Goal: Use online tool/utility: Utilize a website feature to perform a specific function

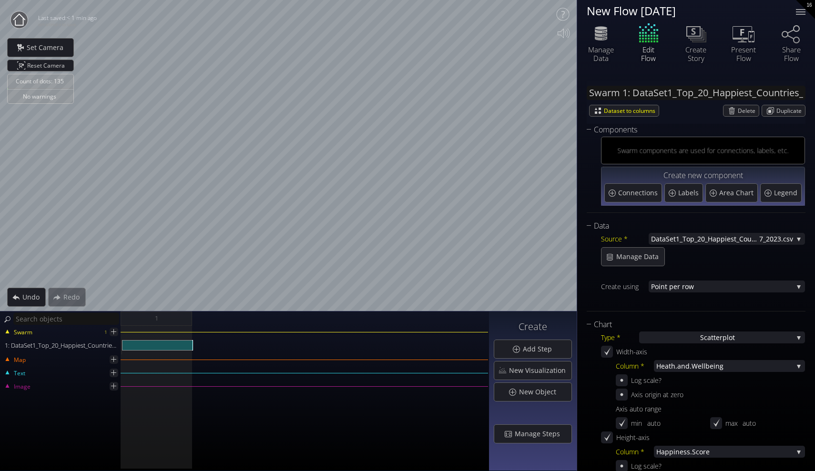
click at [732, 8] on div "New Flow [DATE]" at bounding box center [685, 11] width 197 height 12
type textarea "New Flow [DATE]"
click at [774, 236] on span "7_2023.csv" at bounding box center [776, 239] width 34 height 12
click at [732, 267] on div "Source * DataSet1_Top_20_Happiest_Countries_201 7_2023.csv None DataSet1_Top_20…" at bounding box center [696, 269] width 219 height 75
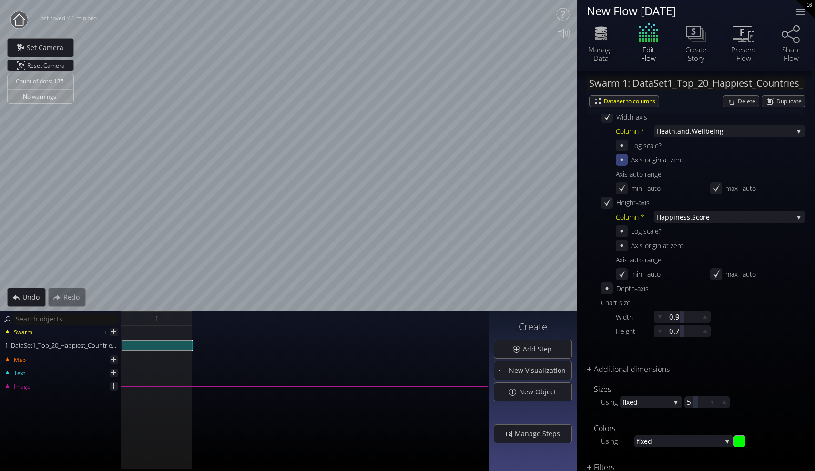
scroll to position [240, 0]
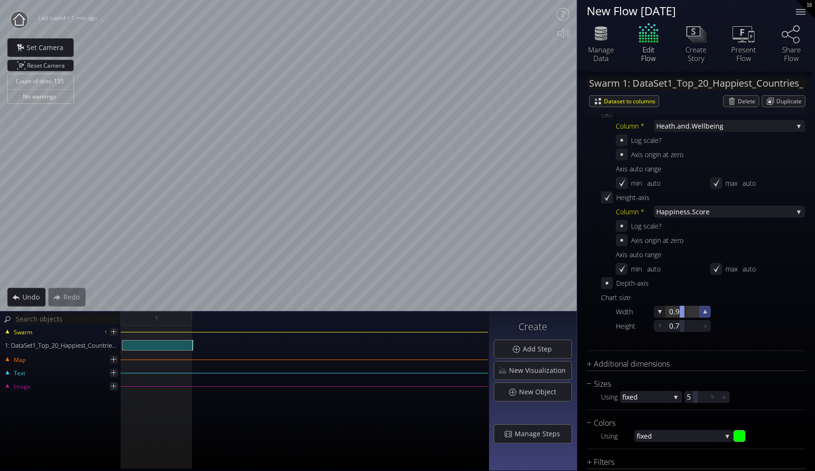
click at [699, 313] on div at bounding box center [705, 312] width 12 height 12
click at [699, 326] on div at bounding box center [705, 326] width 12 height 12
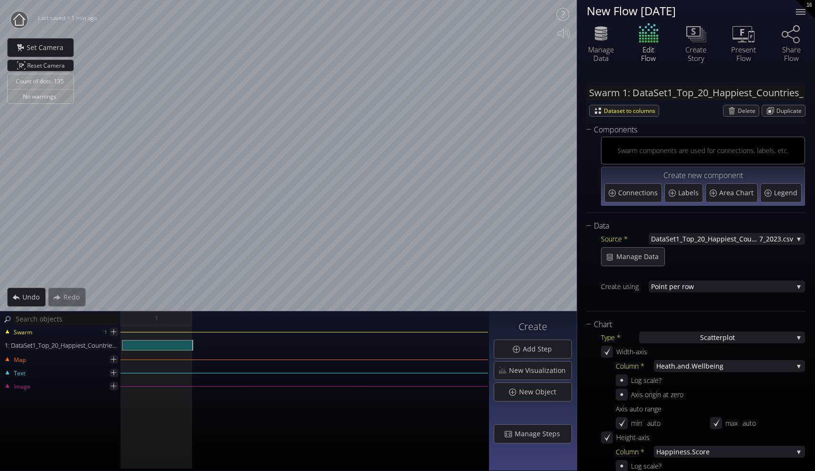
scroll to position [0, 0]
click at [690, 336] on div "S catterplot" at bounding box center [722, 338] width 166 height 12
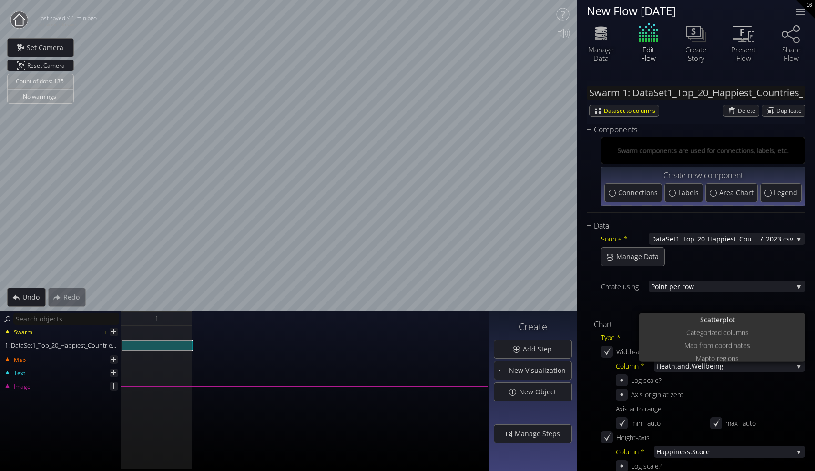
click at [707, 273] on div at bounding box center [703, 275] width 204 height 12
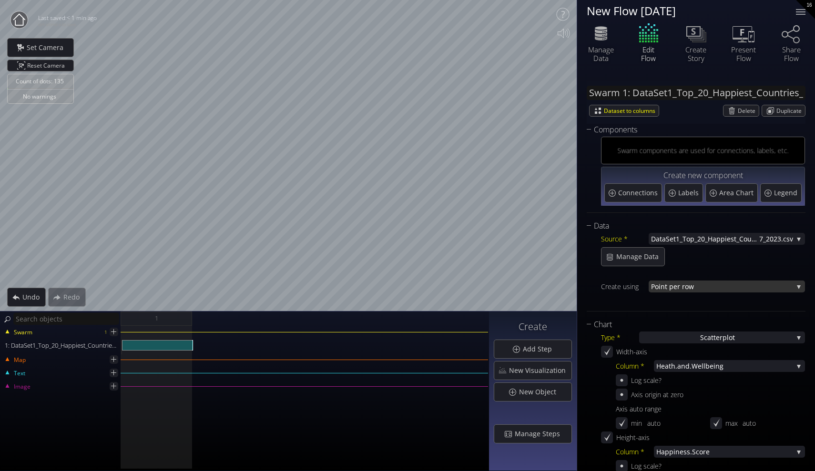
click at [697, 285] on span "nt per row" at bounding box center [727, 287] width 132 height 12
click at [708, 254] on div "Manage Data" at bounding box center [703, 256] width 204 height 19
click at [645, 193] on span "Connections" at bounding box center [639, 193] width 42 height 10
type input "Swarm 1: Connections 1"
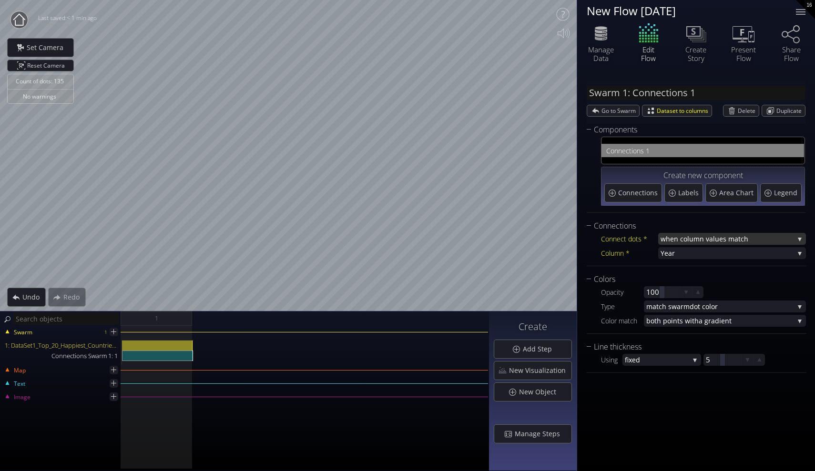
click at [679, 237] on span "when column va" at bounding box center [687, 239] width 52 height 12
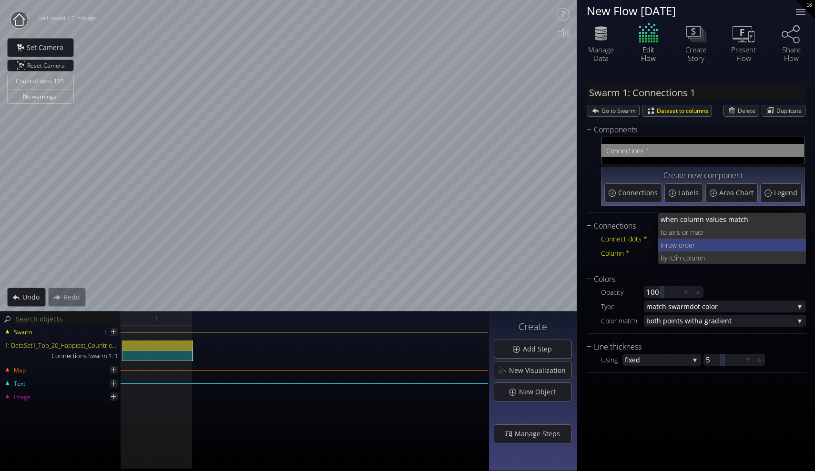
click at [673, 246] on span "row order" at bounding box center [732, 245] width 133 height 13
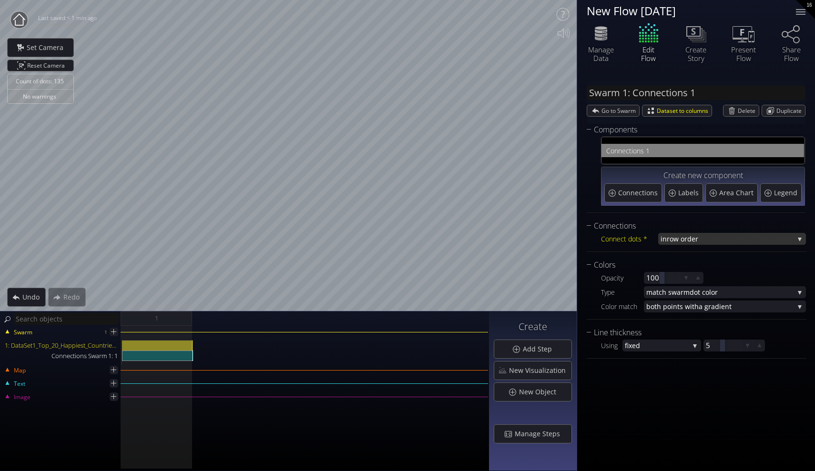
click at [671, 240] on span "row order" at bounding box center [730, 239] width 127 height 12
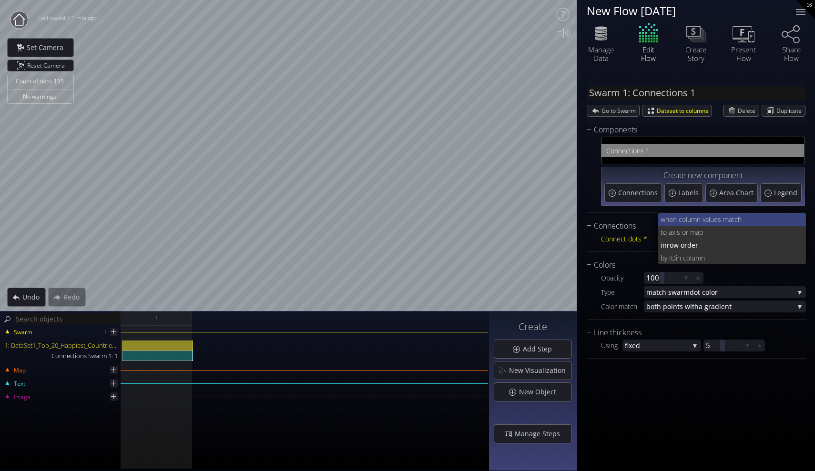
click at [677, 218] on span "when column va" at bounding box center [685, 219] width 48 height 13
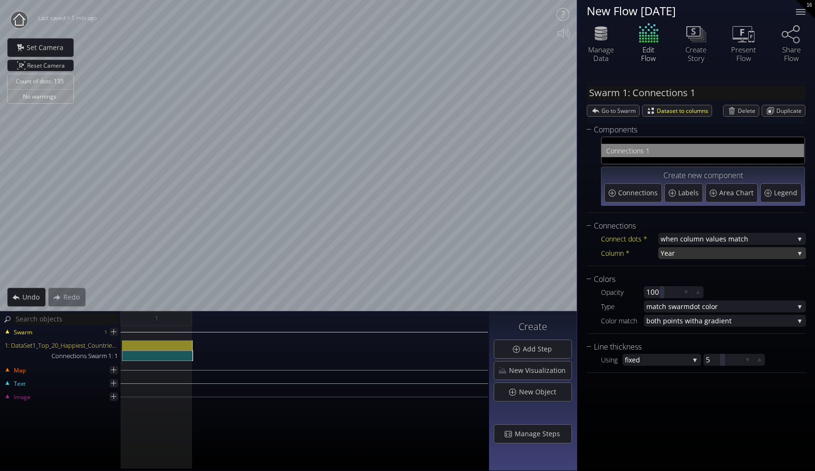
click at [666, 253] on span "Year" at bounding box center [727, 253] width 133 height 12
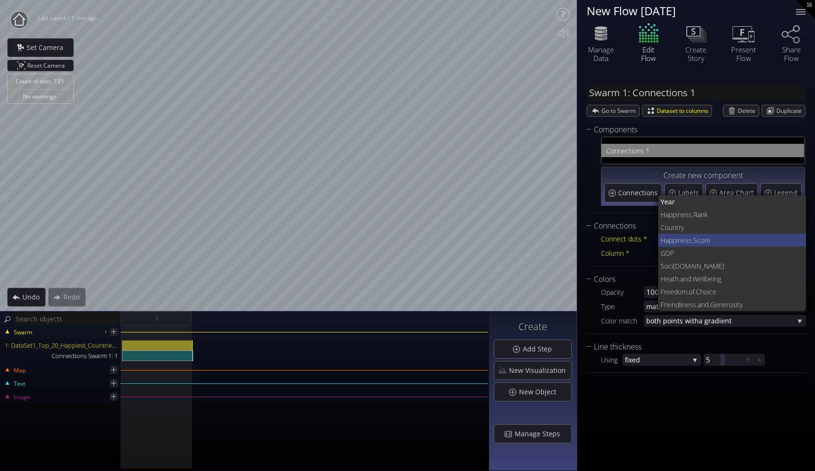
click at [684, 235] on span "ness.Score" at bounding box center [738, 240] width 121 height 13
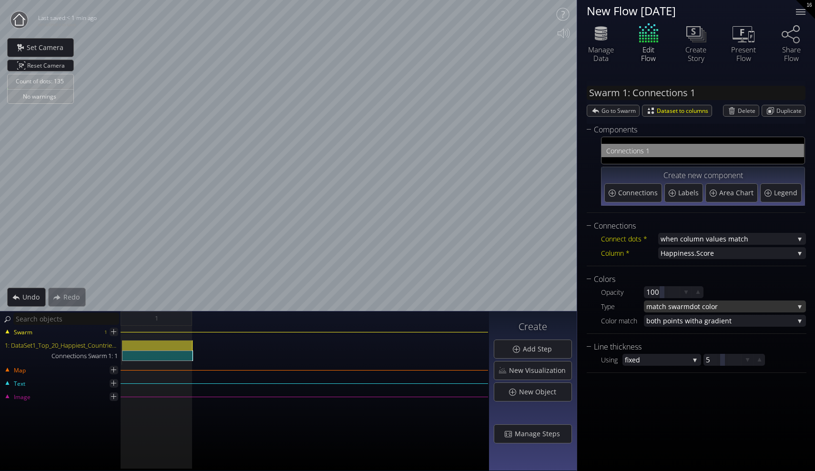
click at [666, 308] on span "match swarm" at bounding box center [667, 307] width 43 height 12
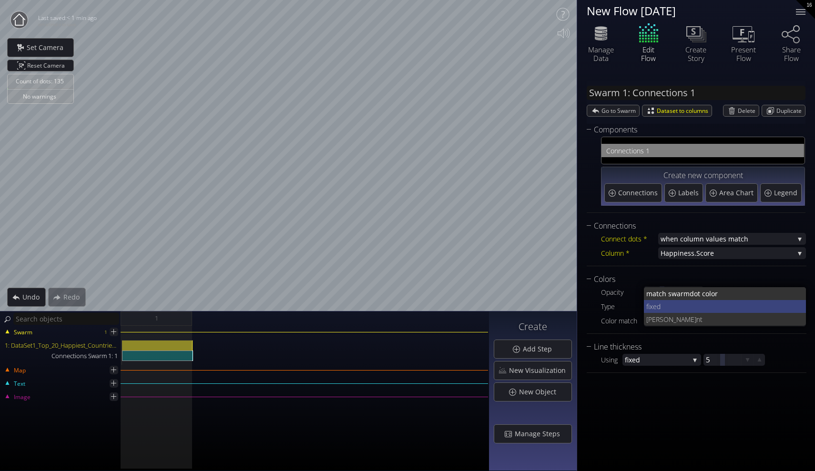
click at [667, 311] on span "fixed" at bounding box center [722, 306] width 153 height 13
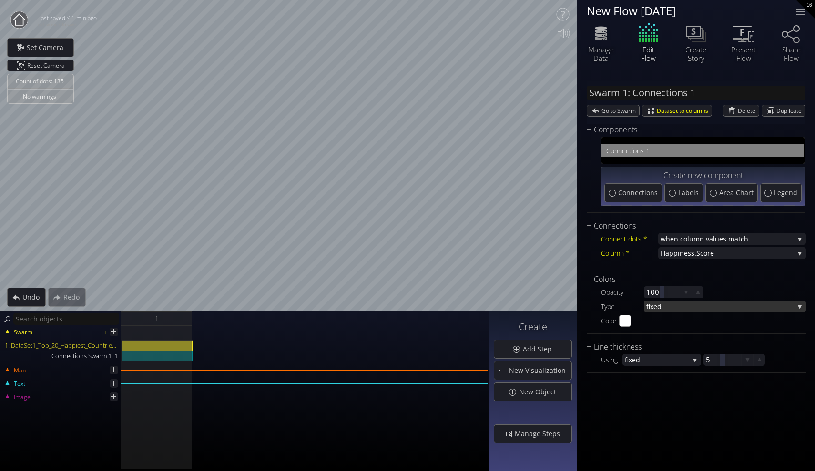
click at [666, 311] on span "fixed" at bounding box center [720, 307] width 148 height 12
click at [696, 316] on span "nt" at bounding box center [747, 319] width 102 height 13
click at [700, 308] on span "nt" at bounding box center [747, 307] width 94 height 12
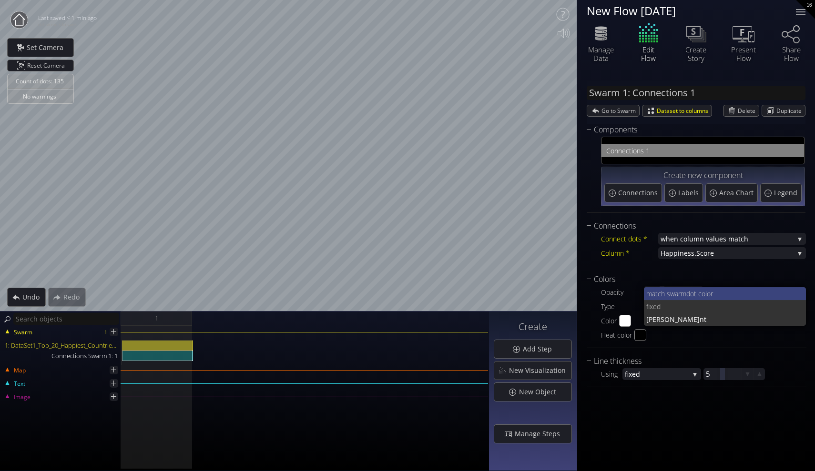
click at [672, 292] on span "match swarm" at bounding box center [666, 293] width 40 height 13
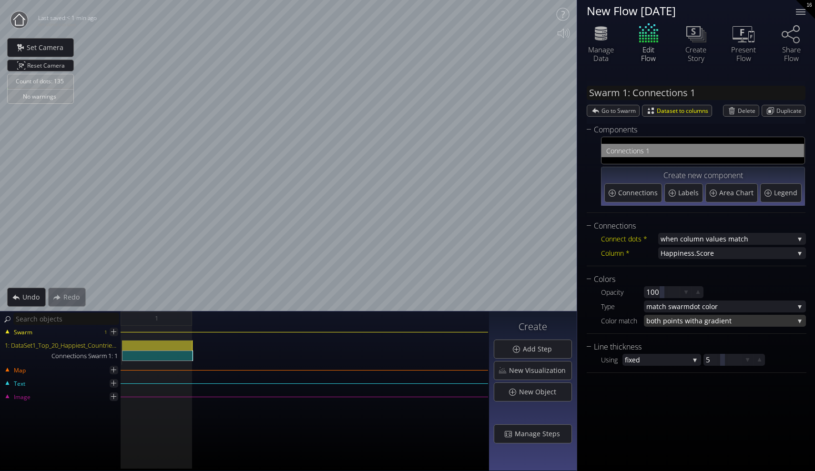
click at [673, 317] on span "both points with" at bounding box center [672, 321] width 52 height 12
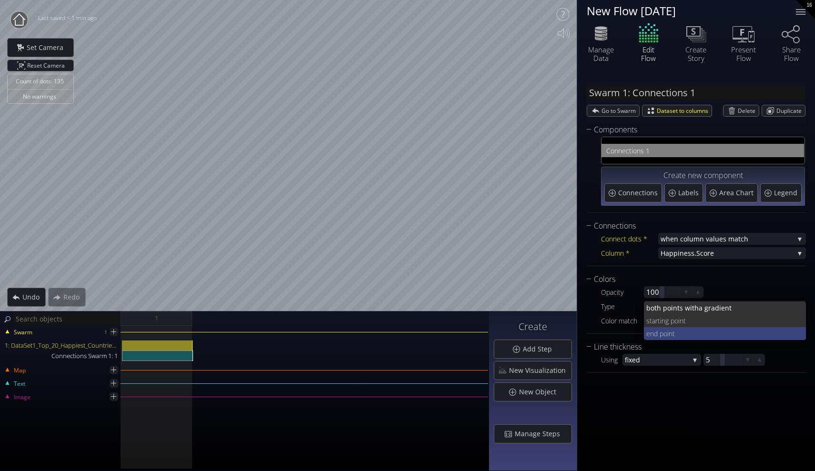
click at [672, 329] on span "end poin" at bounding box center [659, 333] width 26 height 13
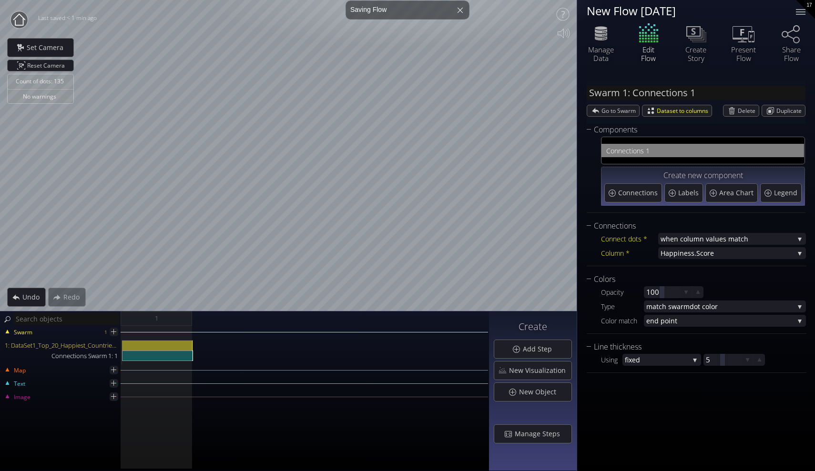
click at [671, 329] on div "Colors Opacity 100 Type match swarm dot color match swarm dot color fixed [PERS…" at bounding box center [697, 304] width 220 height 61
click at [693, 364] on div "fixed" at bounding box center [661, 360] width 79 height 12
click at [715, 235] on span "lues match" at bounding box center [753, 239] width 81 height 12
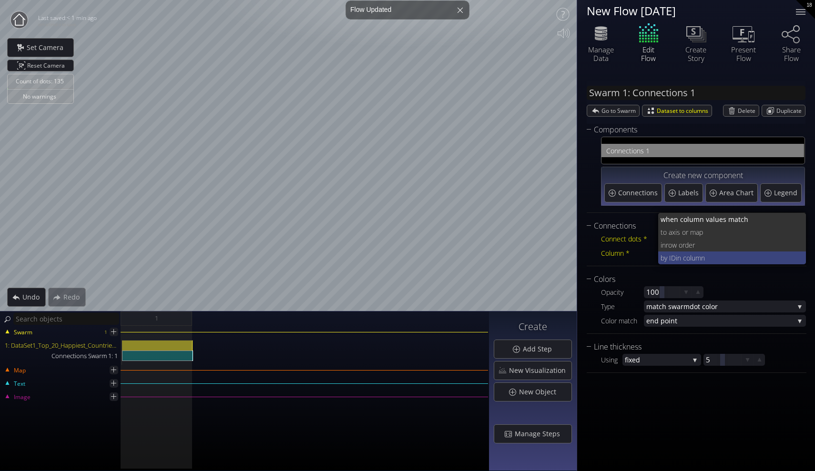
click at [692, 257] on span "in column" at bounding box center [737, 258] width 123 height 13
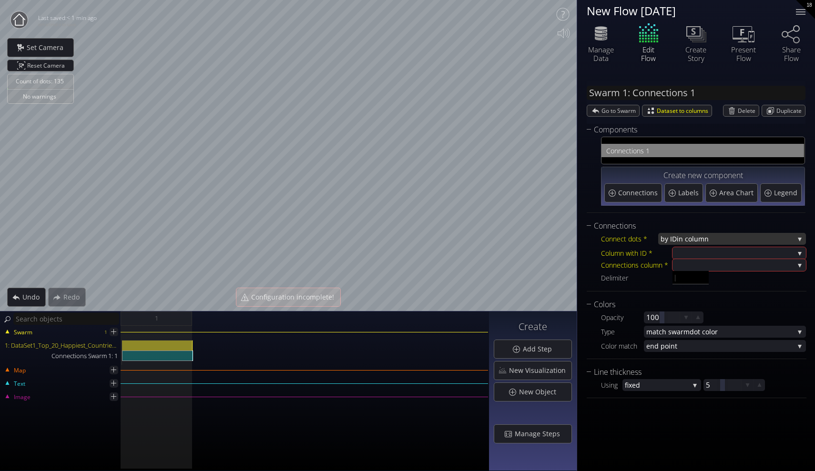
click at [690, 239] on span "in column" at bounding box center [735, 239] width 117 height 12
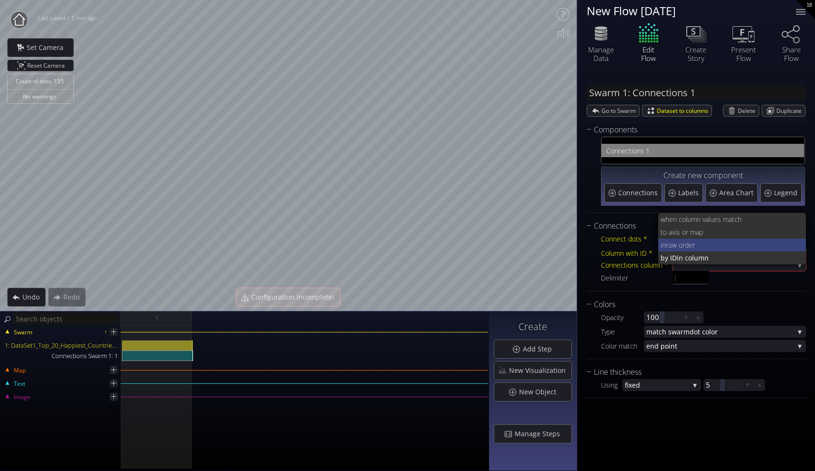
click at [687, 245] on span "row order" at bounding box center [732, 245] width 133 height 13
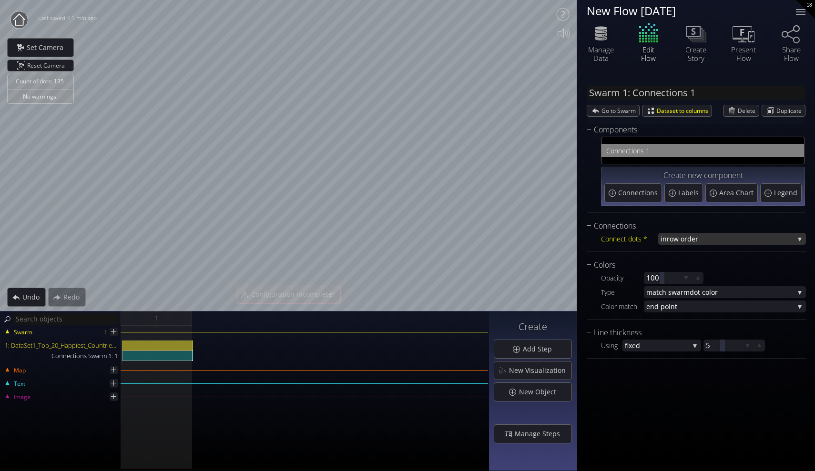
click at [684, 236] on span "row order" at bounding box center [730, 239] width 127 height 12
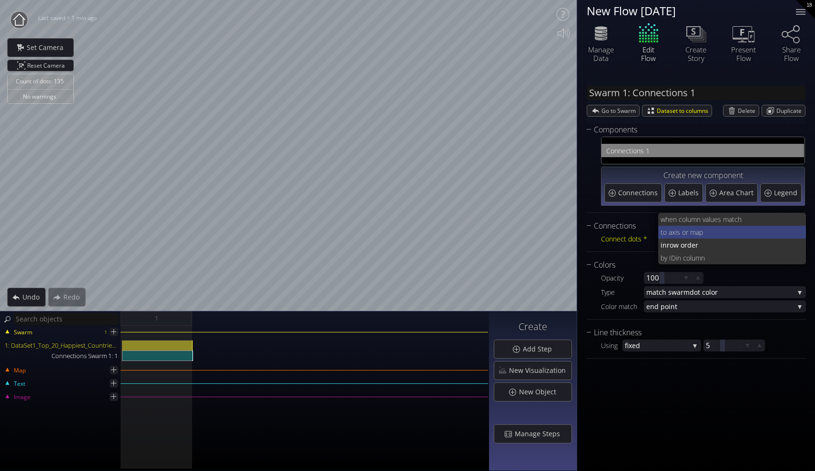
click at [683, 226] on span "xis or map" at bounding box center [735, 232] width 127 height 13
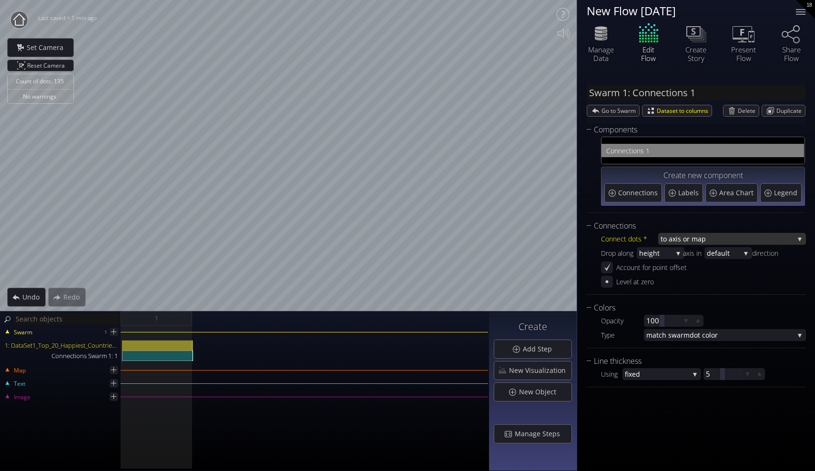
click at [682, 236] on span "xis or map" at bounding box center [734, 239] width 122 height 12
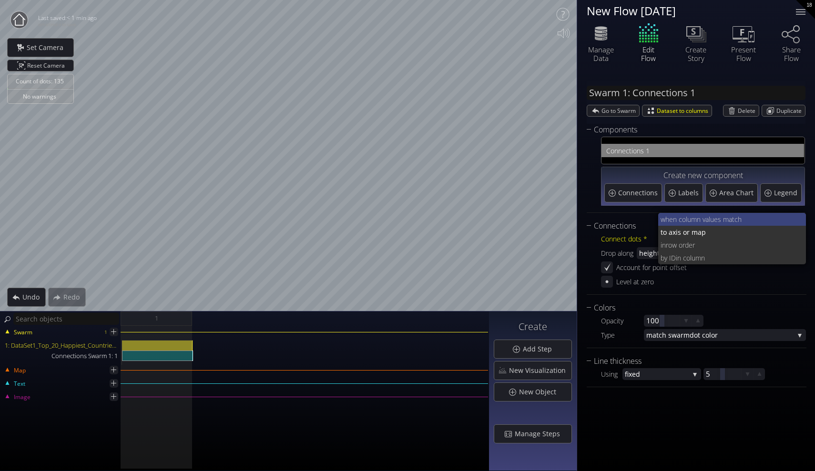
click at [682, 221] on span "when column va" at bounding box center [685, 219] width 48 height 13
